Goal: Task Accomplishment & Management: Complete application form

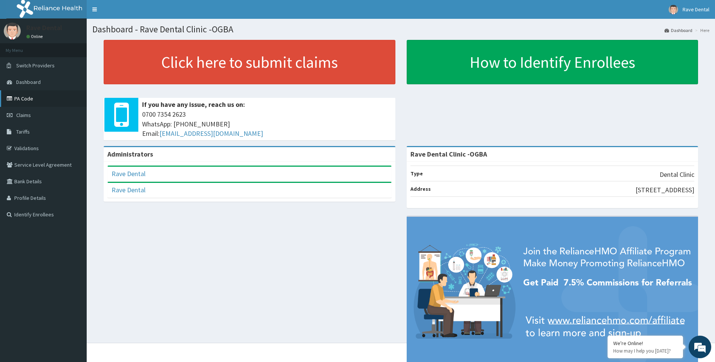
click at [22, 96] on link "PA Code" at bounding box center [43, 98] width 87 height 17
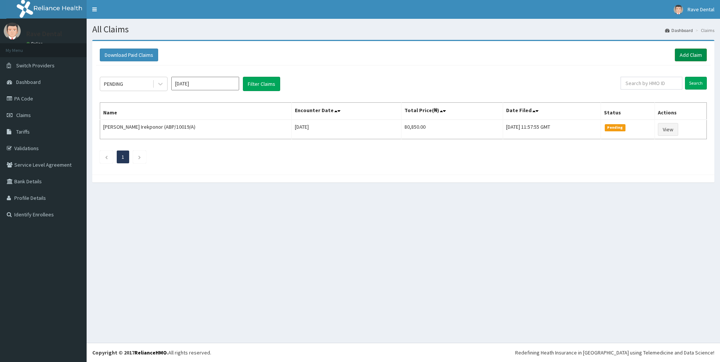
click at [689, 55] on link "Add Claim" at bounding box center [691, 55] width 32 height 13
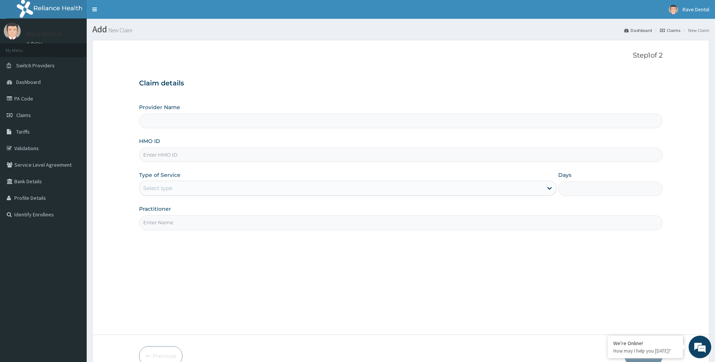
type input "Rave Dental Clinic -OGBA"
click at [172, 154] on input "HMO ID" at bounding box center [401, 155] width 524 height 15
type input "WAS/10021/B"
click at [188, 189] on div "Select type" at bounding box center [340, 188] width 403 height 12
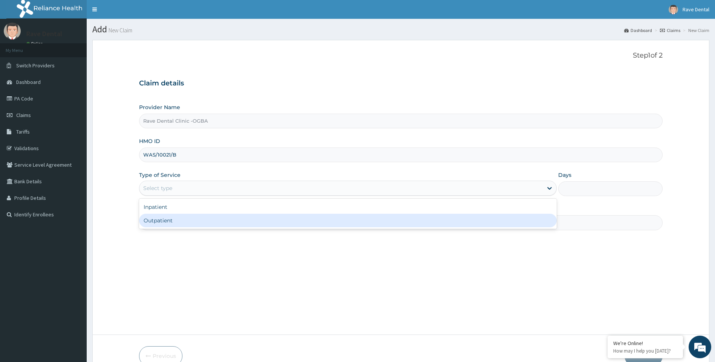
click at [182, 223] on div "Outpatient" at bounding box center [348, 221] width 418 height 14
type input "1"
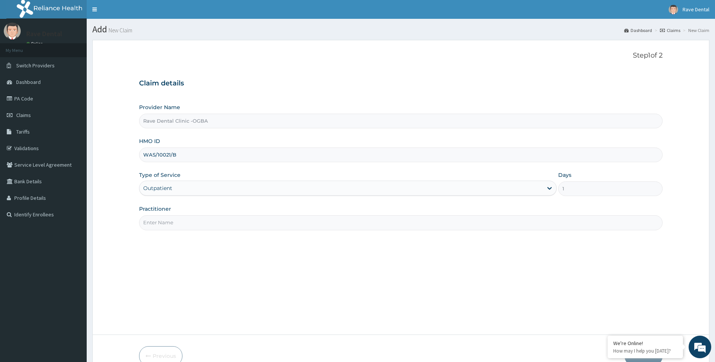
click at [183, 223] on input "Practitioner" at bounding box center [401, 222] width 524 height 15
type input "[PERSON_NAME]"
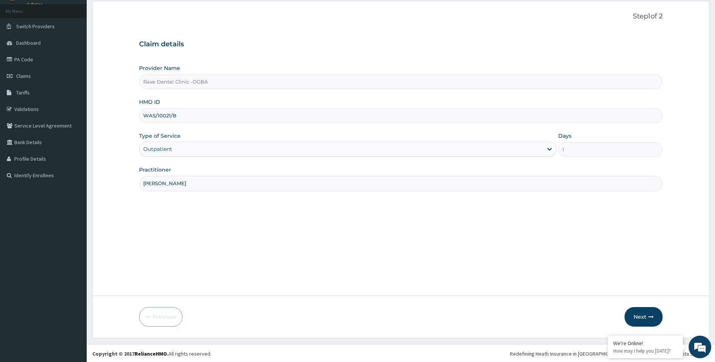
scroll to position [40, 0]
click at [648, 316] on icon "button" at bounding box center [650, 315] width 5 height 5
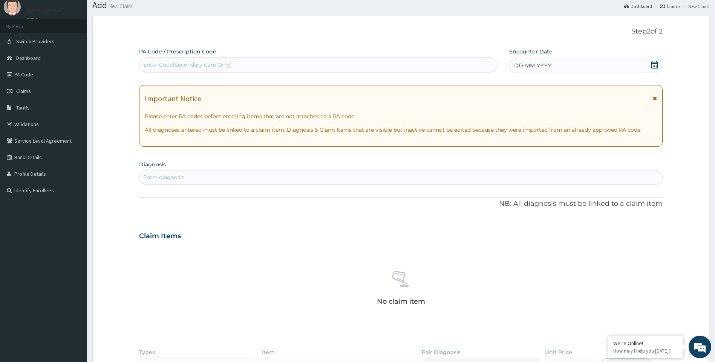
scroll to position [0, 0]
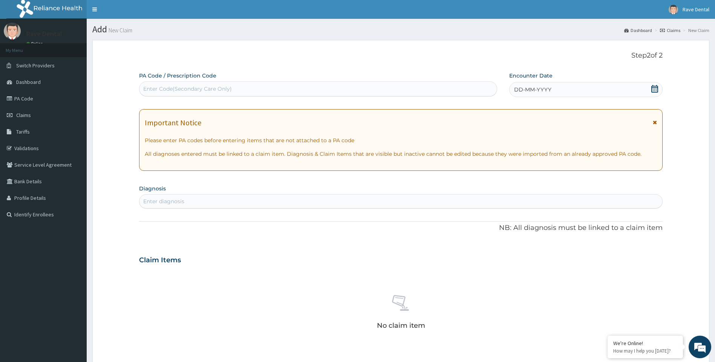
click at [176, 92] on div "Enter Code(Secondary Care Only)" at bounding box center [187, 89] width 89 height 8
type input "PA/CB81D8"
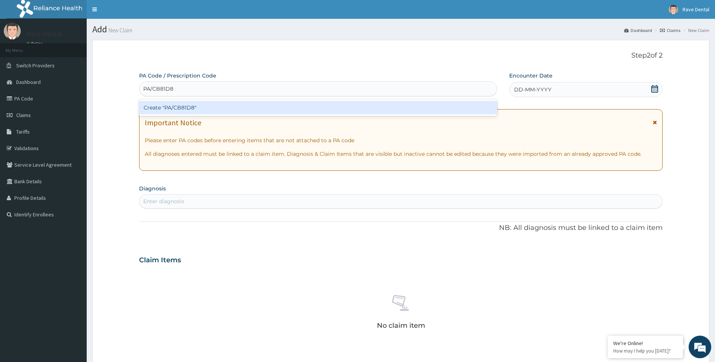
click at [181, 110] on div "Create "PA/CB81D8"" at bounding box center [318, 108] width 358 height 14
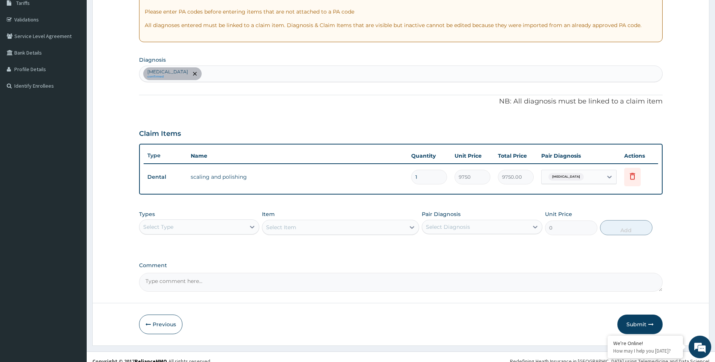
scroll to position [137, 0]
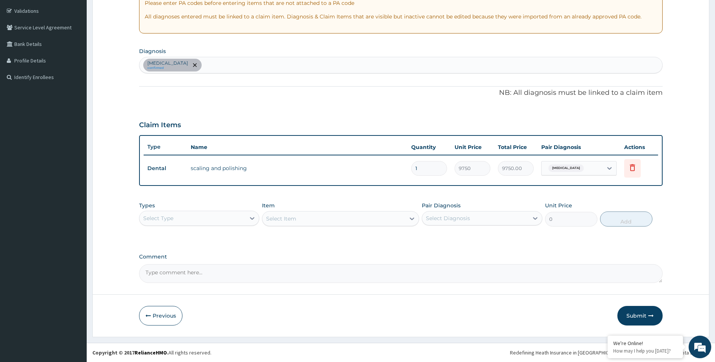
click at [644, 315] on button "Submit" at bounding box center [639, 316] width 45 height 20
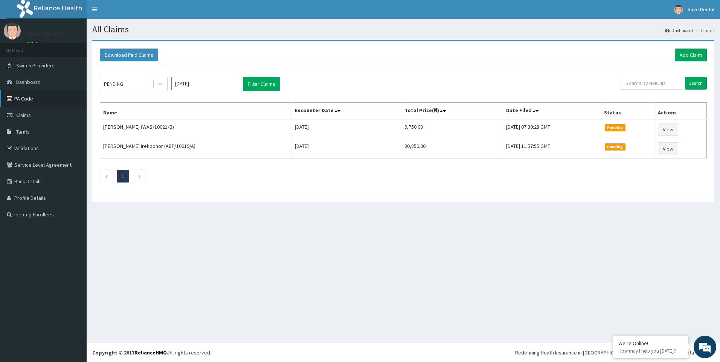
click at [24, 100] on link "PA Code" at bounding box center [43, 98] width 87 height 17
